Goal: Task Accomplishment & Management: Use online tool/utility

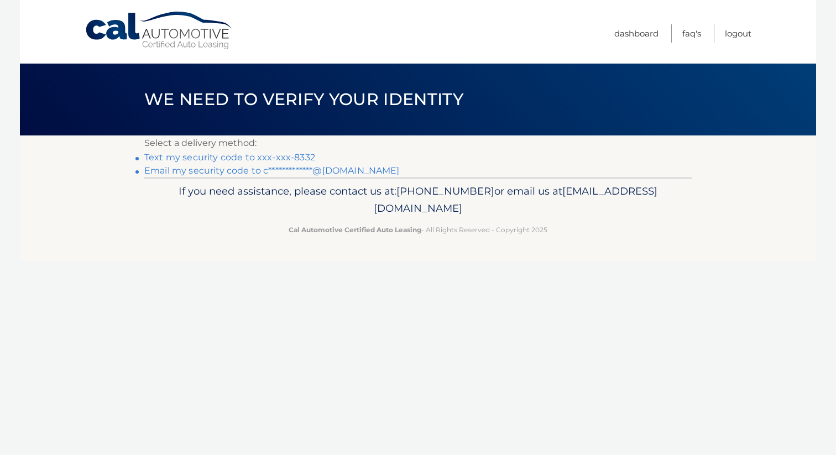
click at [307, 156] on link "Text my security code to xxx-xxx-8332" at bounding box center [229, 157] width 171 height 11
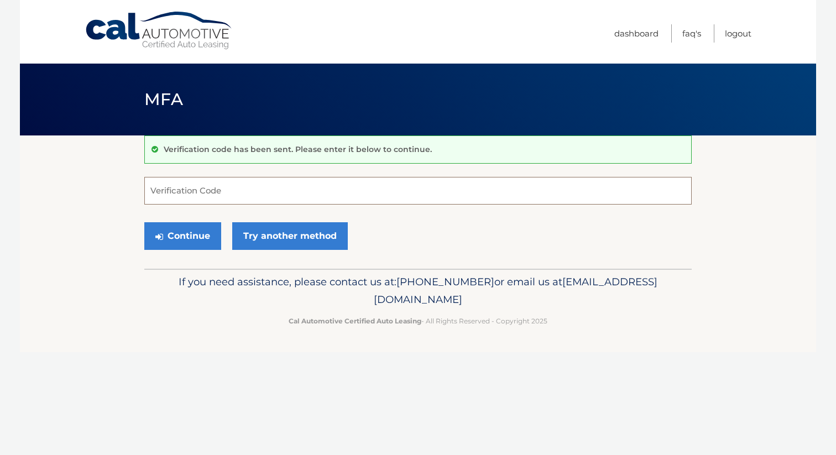
click at [287, 192] on input "Verification Code" at bounding box center [417, 191] width 547 height 28
type input "832286"
click at [183, 236] on button "Continue" at bounding box center [182, 236] width 77 height 28
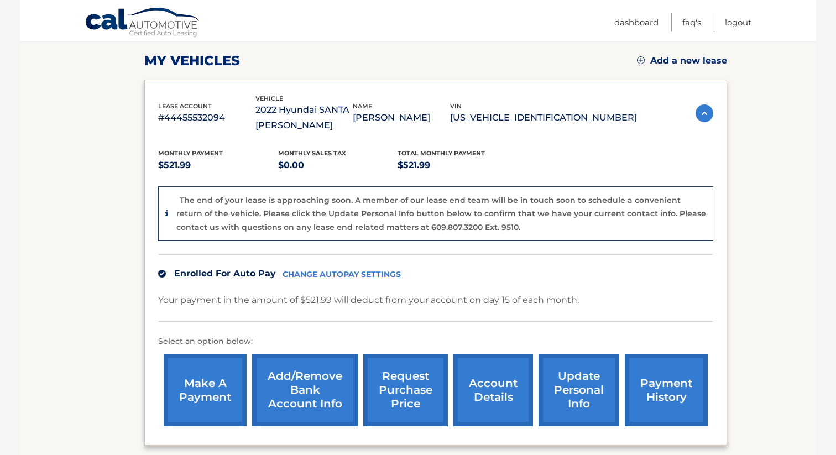
scroll to position [149, 0]
click at [413, 389] on link "request purchase price" at bounding box center [405, 390] width 85 height 72
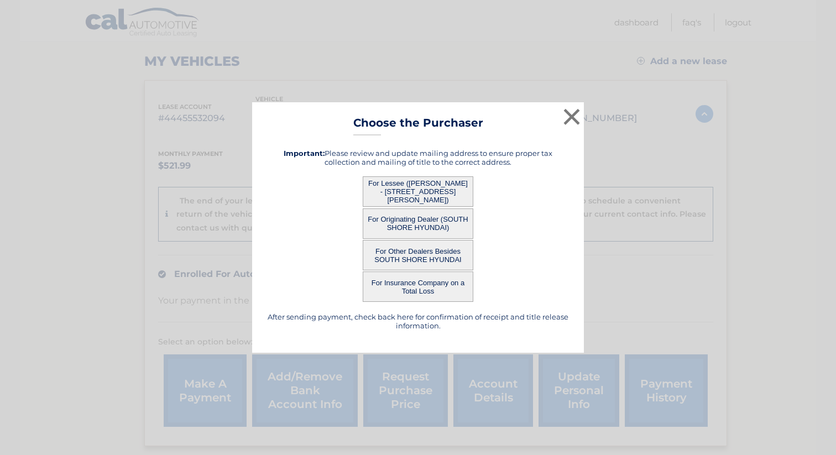
click at [417, 191] on button "For Lessee ([PERSON_NAME] - [STREET_ADDRESS][PERSON_NAME])" at bounding box center [418, 191] width 111 height 30
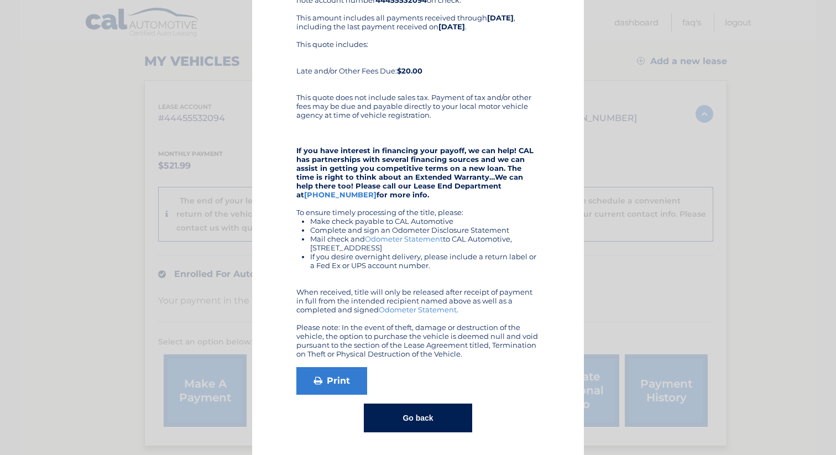
scroll to position [120, 0]
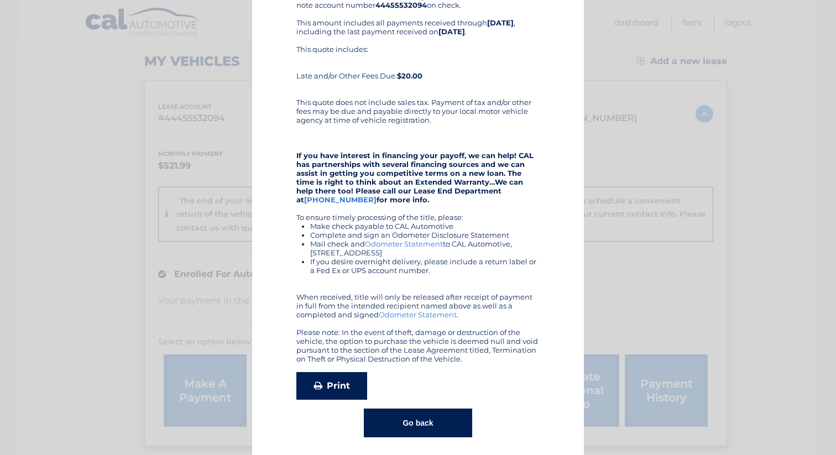
click at [347, 386] on link "Print" at bounding box center [331, 386] width 71 height 28
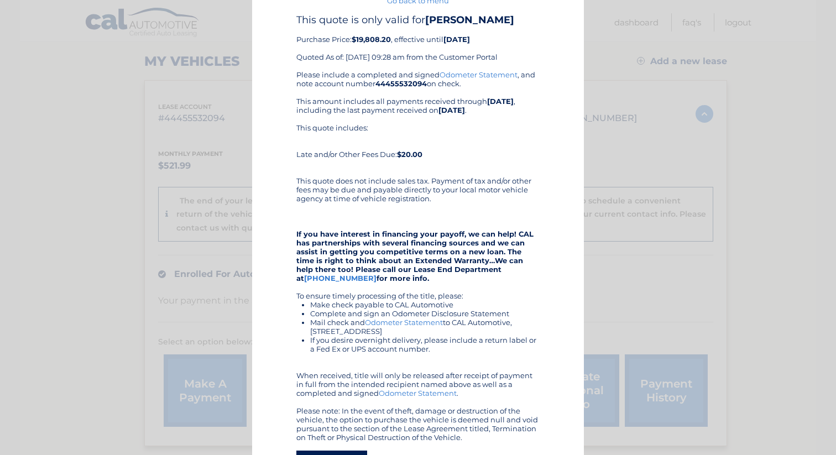
scroll to position [0, 0]
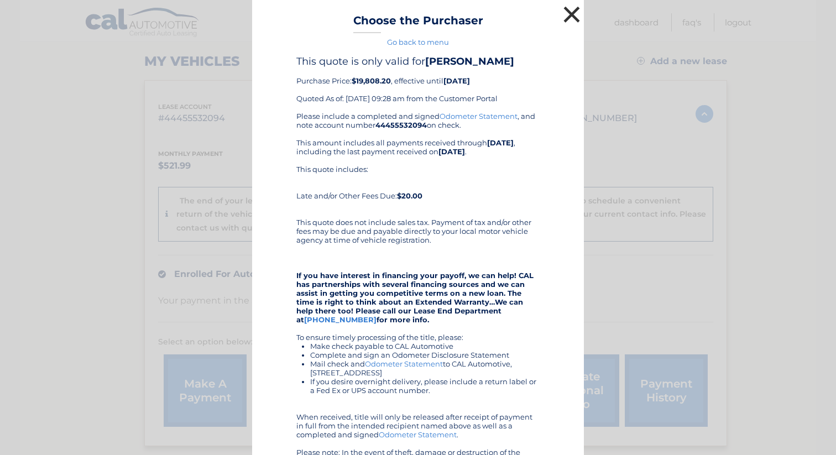
click at [571, 15] on button "×" at bounding box center [572, 14] width 22 height 22
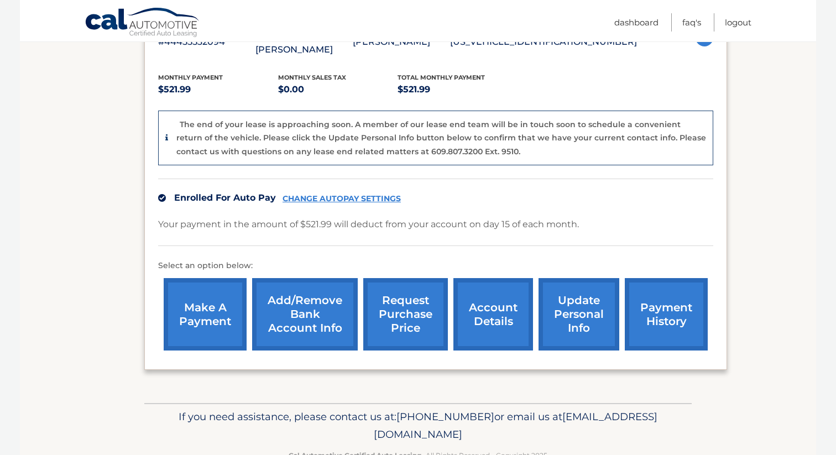
scroll to position [226, 0]
